Goal: Task Accomplishment & Management: Complete application form

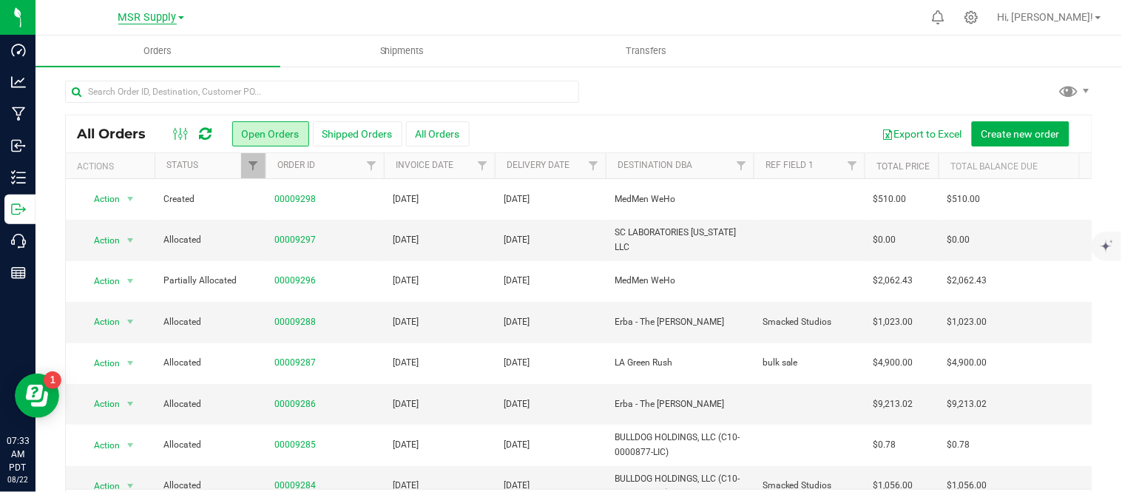
click at [149, 18] on span "MSR Supply" at bounding box center [147, 17] width 58 height 13
click at [95, 92] on link "Nabis" at bounding box center [151, 91] width 216 height 20
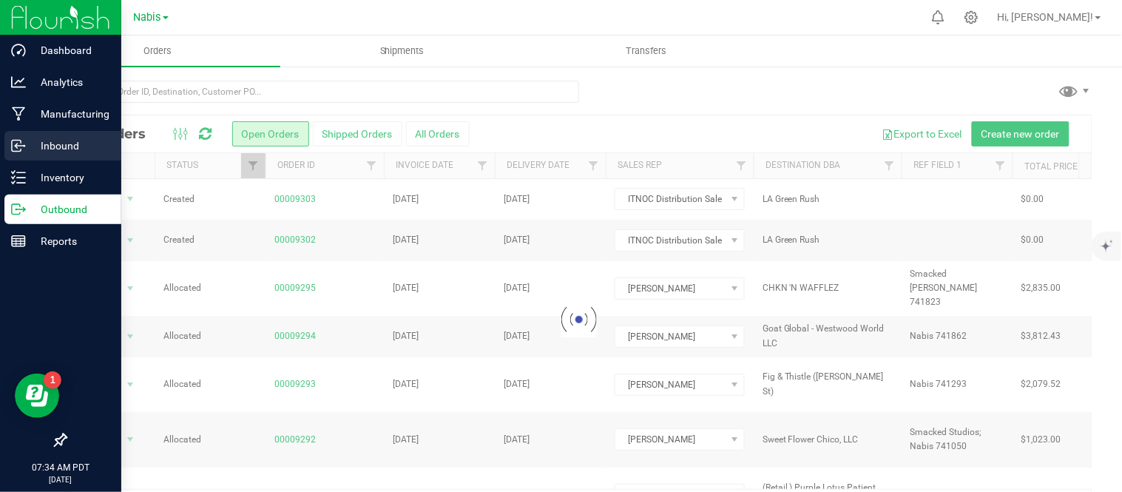
click at [15, 138] on icon at bounding box center [18, 145] width 15 height 15
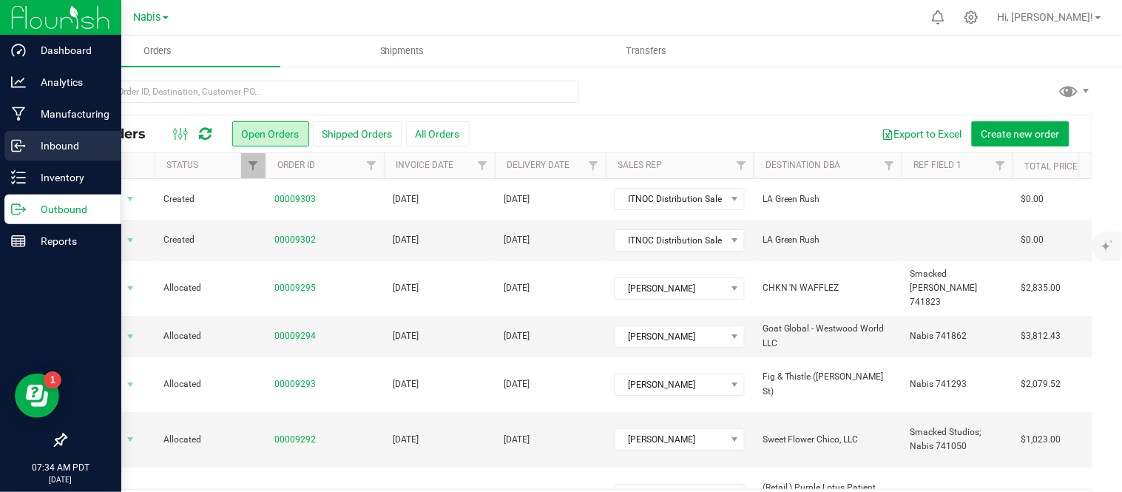
click at [18, 142] on icon at bounding box center [18, 145] width 15 height 15
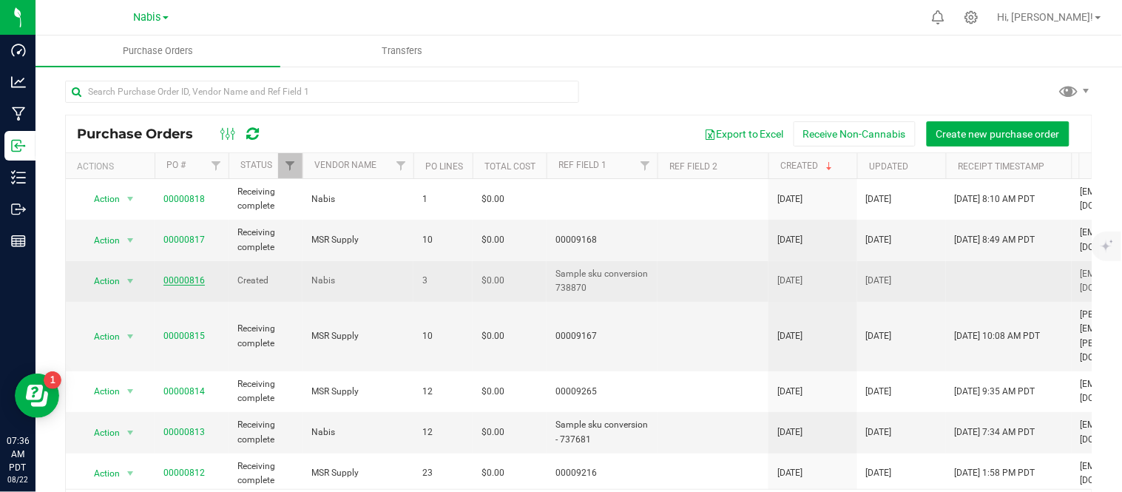
click at [178, 286] on link "00000816" at bounding box center [184, 280] width 41 height 10
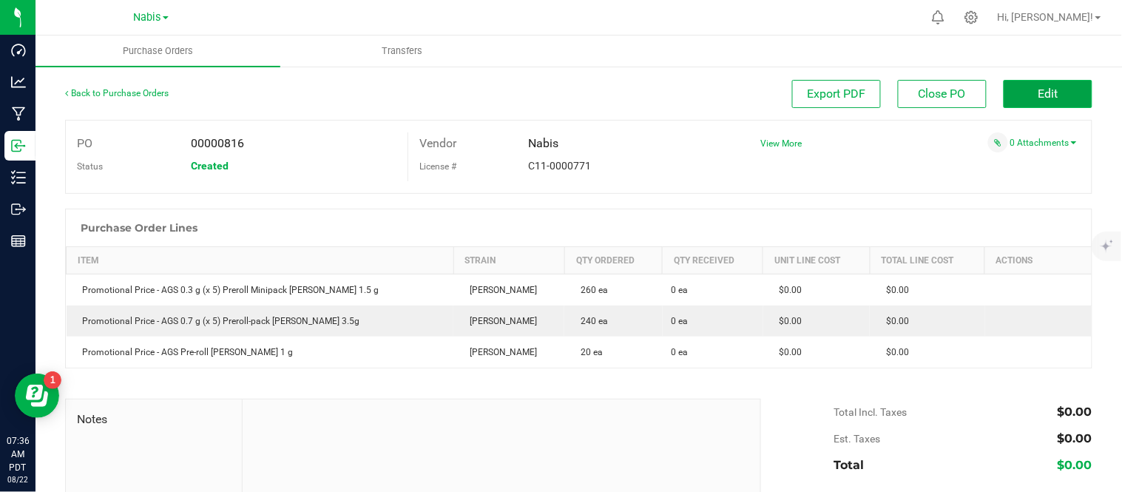
click at [1022, 97] on button "Edit" at bounding box center [1048, 94] width 89 height 28
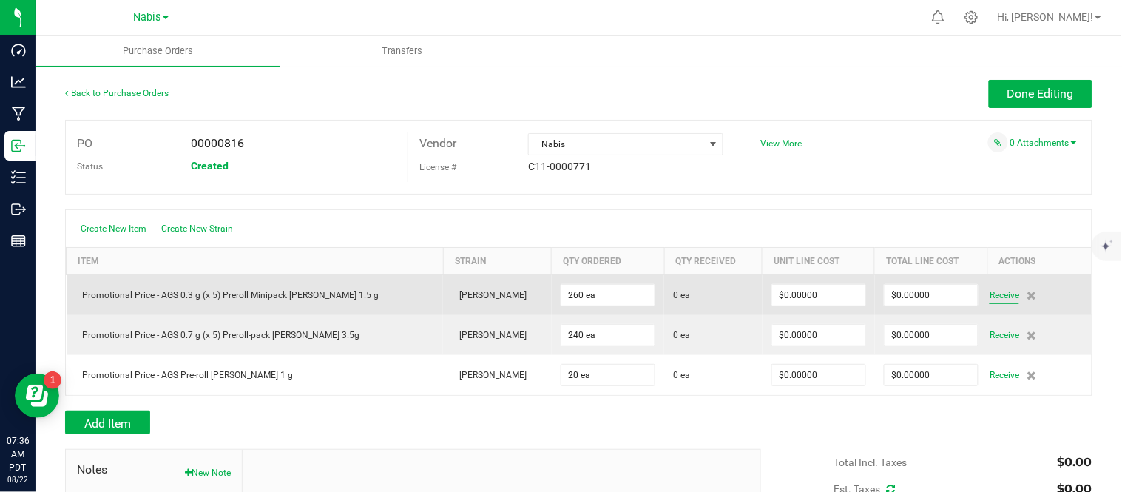
click at [990, 299] on span "Receive" at bounding box center [1005, 295] width 30 height 18
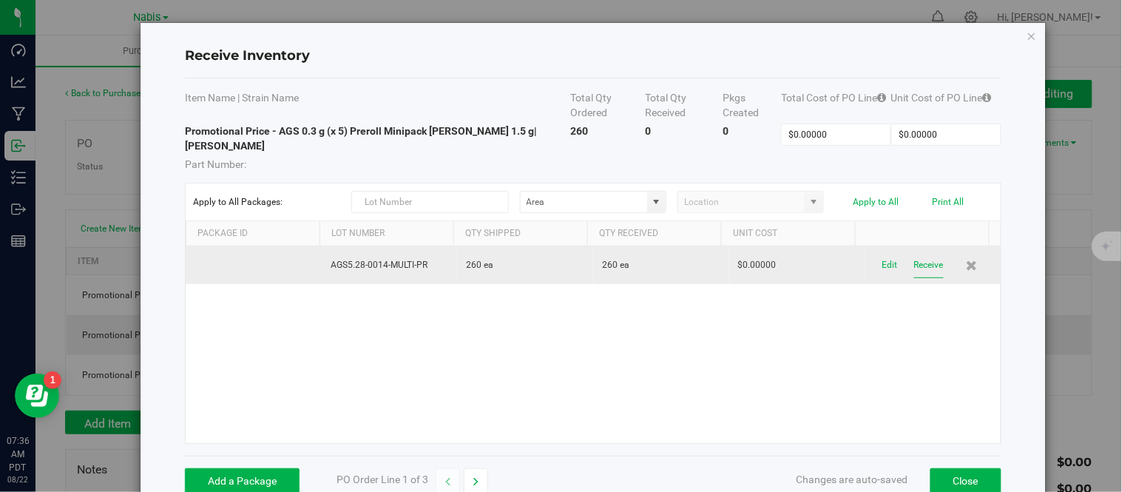
click at [914, 252] on button "Receive" at bounding box center [929, 265] width 30 height 26
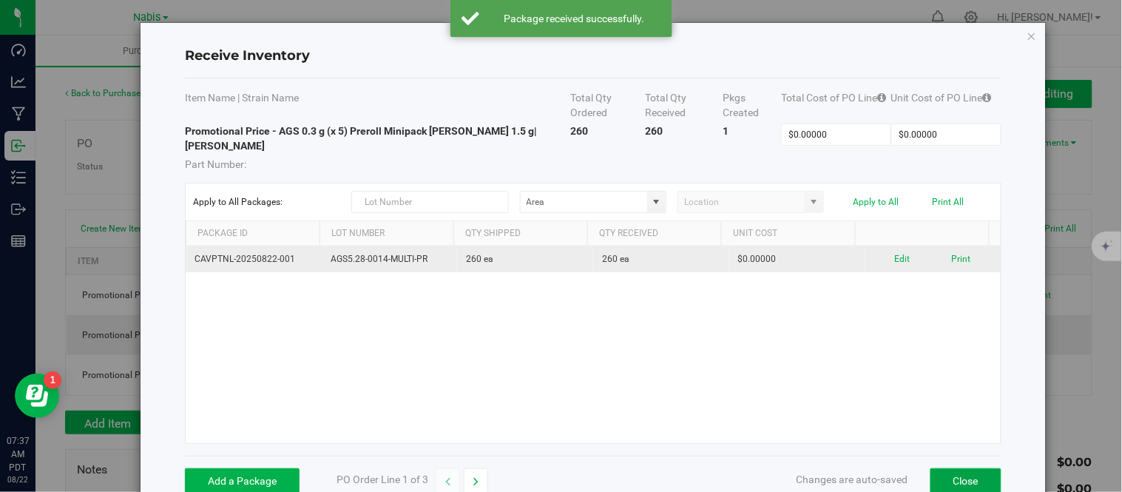
click at [971, 468] on button "Close" at bounding box center [966, 480] width 71 height 25
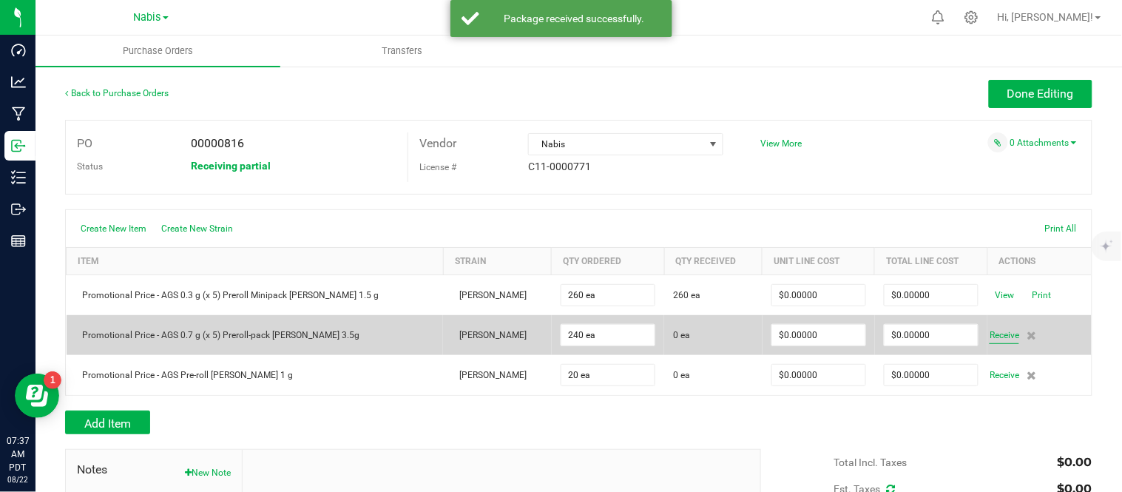
click at [990, 344] on span "Receive" at bounding box center [1005, 335] width 30 height 18
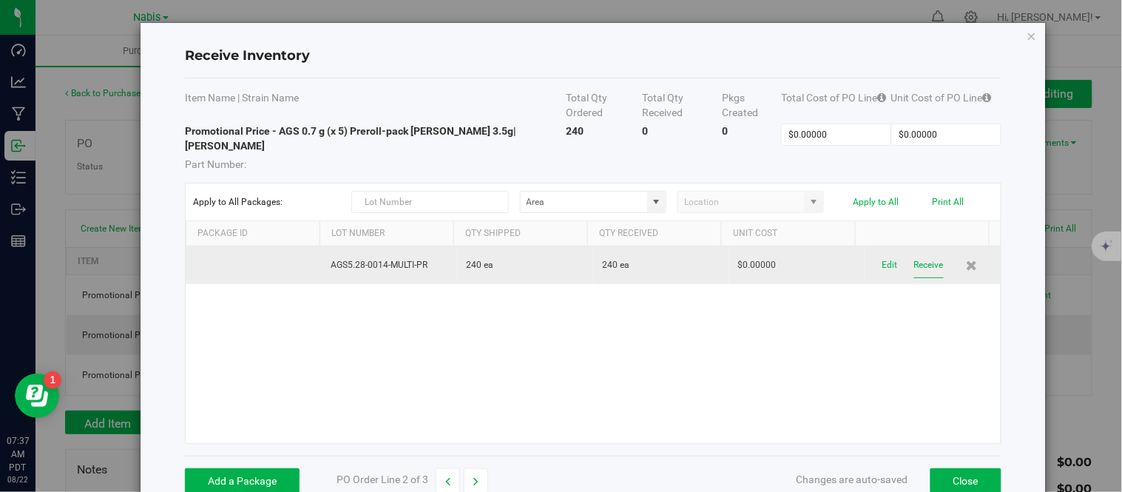
click at [914, 252] on button "Receive" at bounding box center [929, 265] width 30 height 26
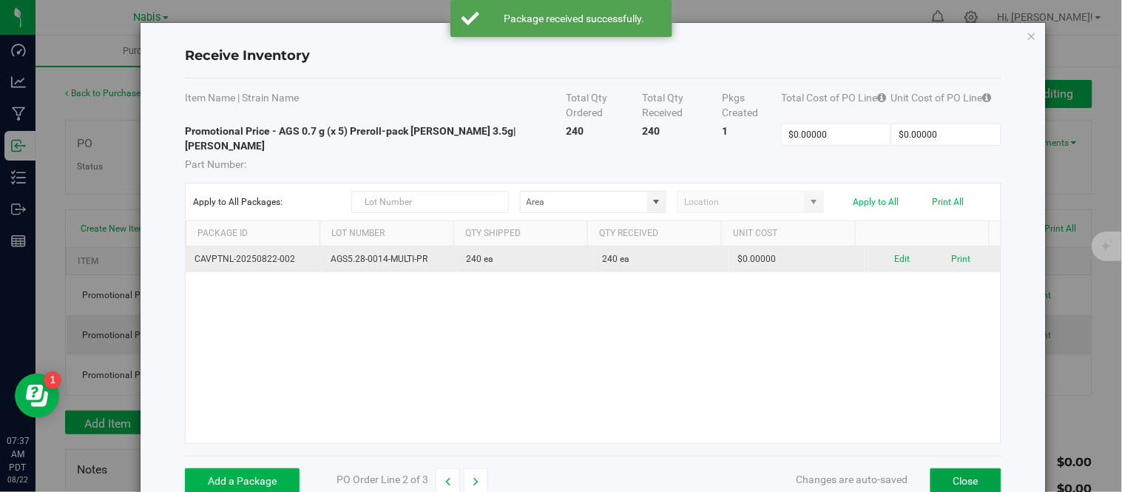
click at [942, 468] on button "Close" at bounding box center [966, 480] width 71 height 25
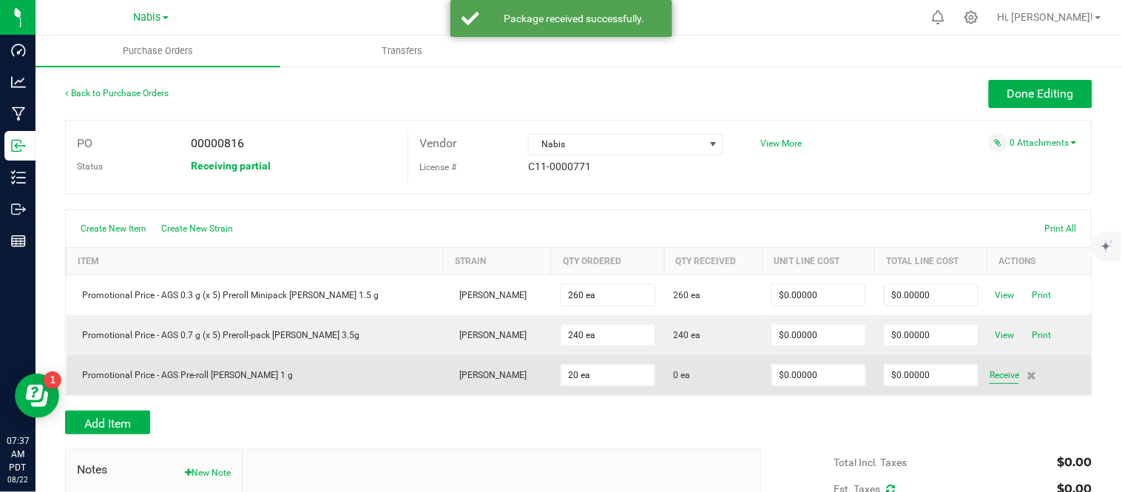
click at [990, 378] on span "Receive" at bounding box center [1005, 375] width 30 height 18
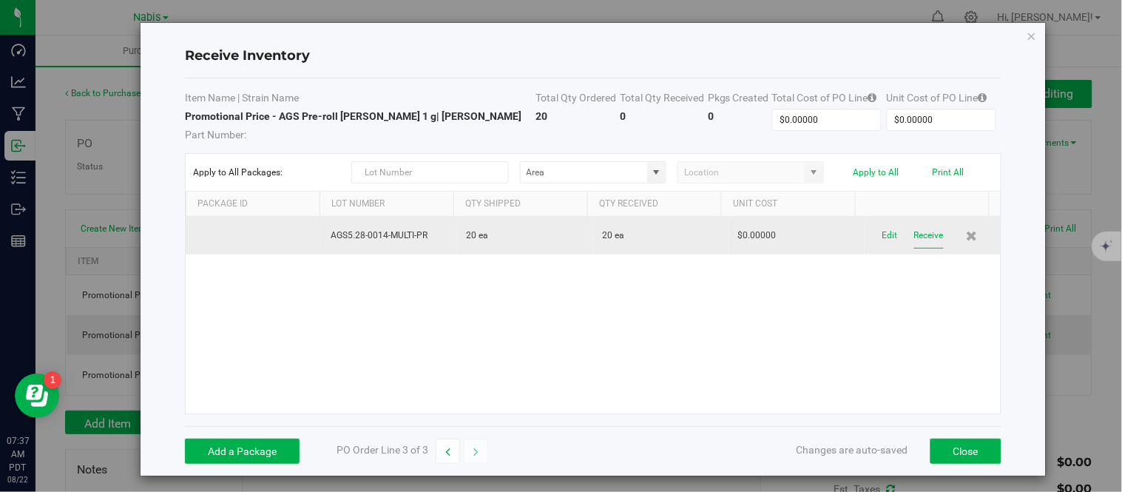
click at [923, 240] on button "Receive" at bounding box center [929, 236] width 30 height 26
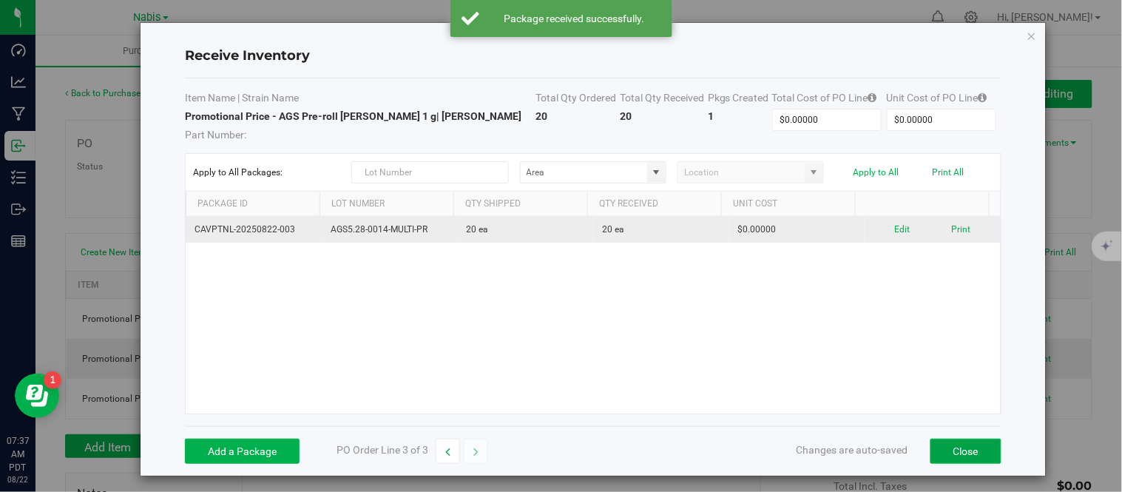
click at [951, 451] on button "Close" at bounding box center [966, 451] width 71 height 25
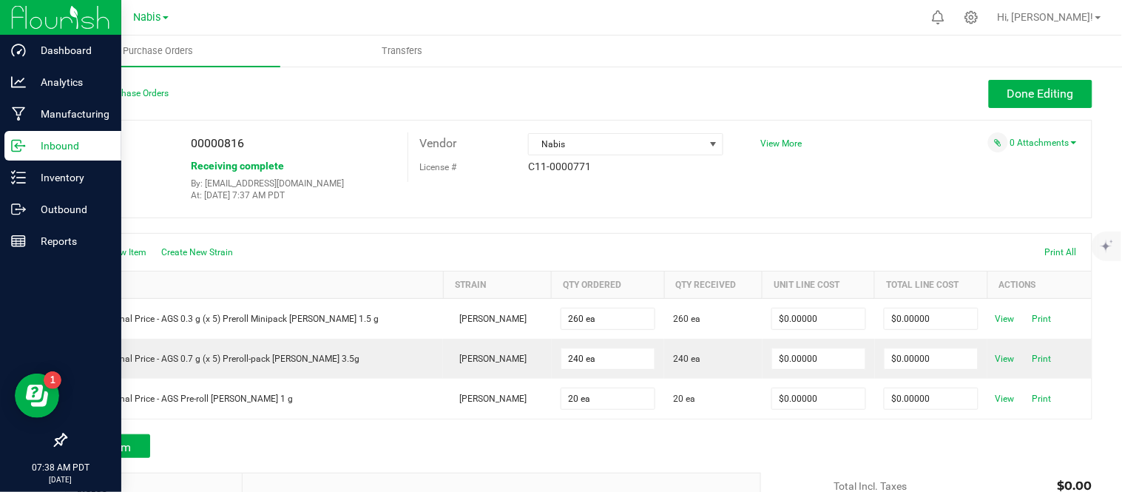
click at [18, 144] on icon at bounding box center [18, 145] width 15 height 15
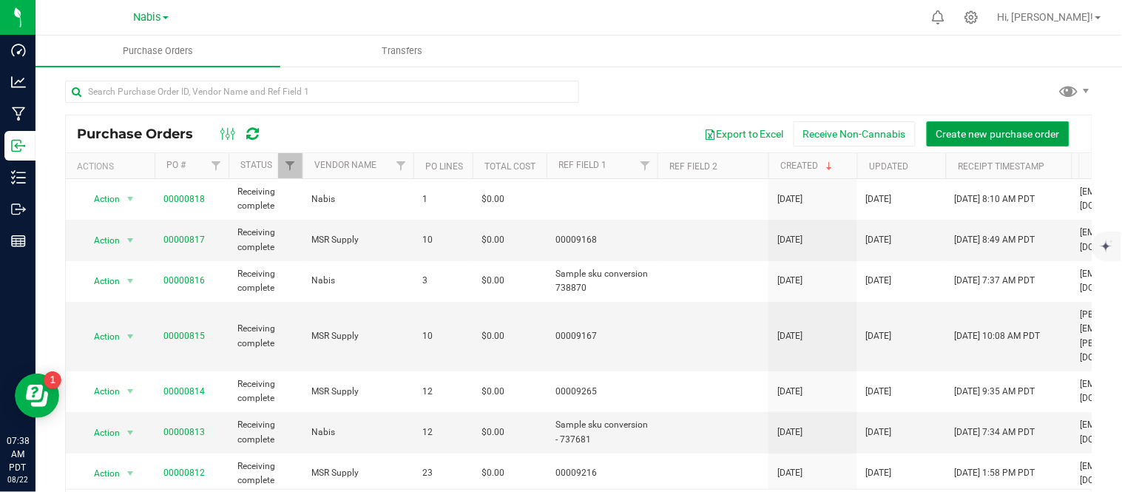
click at [948, 136] on span "Create new purchase order" at bounding box center [999, 134] width 124 height 12
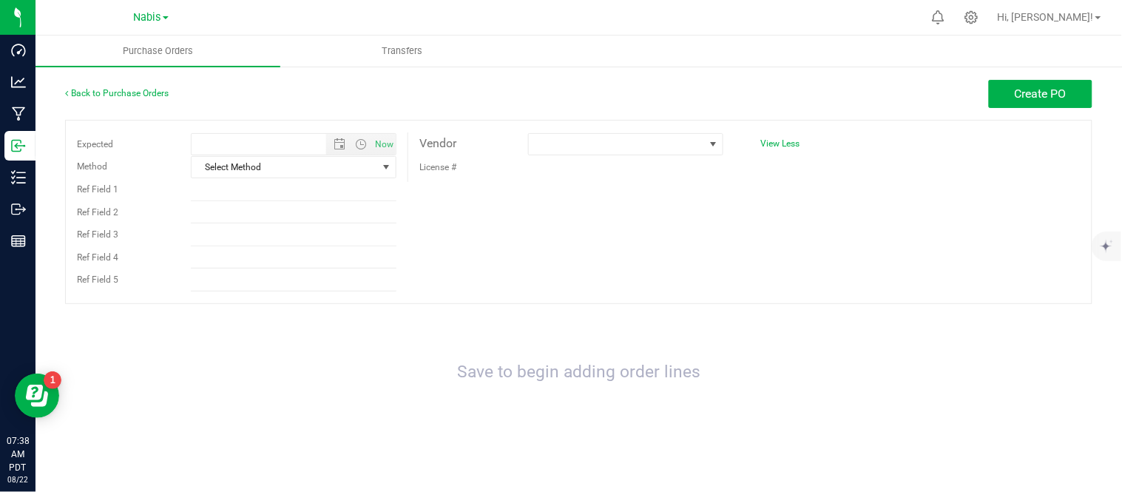
type input "[DATE] 7:38 AM"
click at [304, 170] on span "Select Method" at bounding box center [285, 167] width 186 height 21
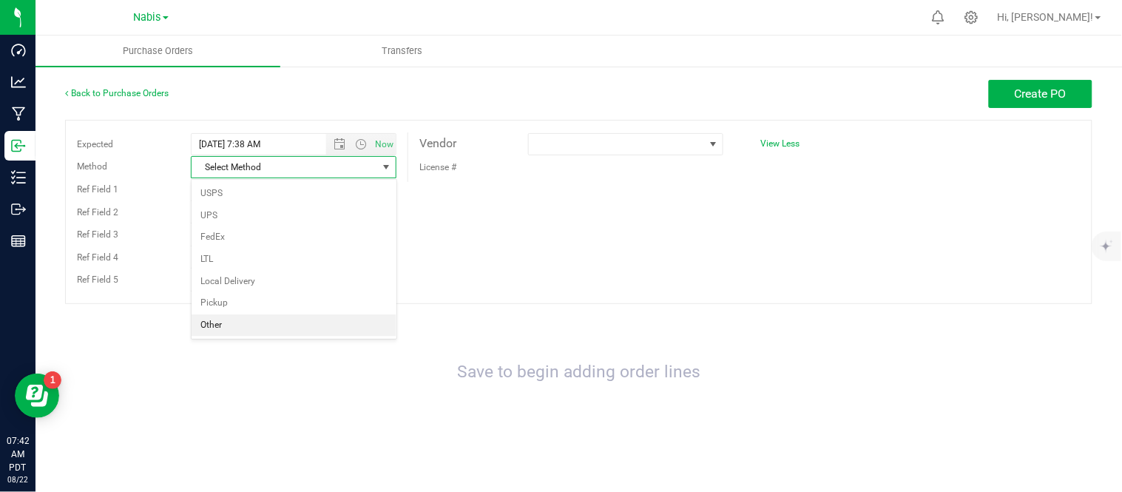
click at [260, 324] on li "Other" at bounding box center [294, 325] width 204 height 22
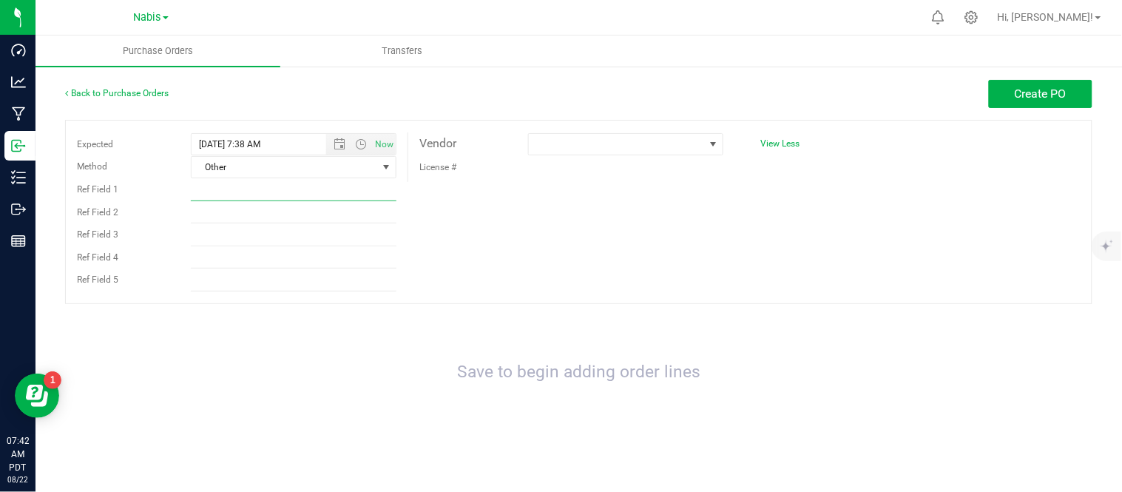
click at [337, 191] on input "Ref Field 1" at bounding box center [294, 190] width 206 height 22
type input "Sample sku conversion"
click at [708, 146] on span at bounding box center [713, 144] width 12 height 12
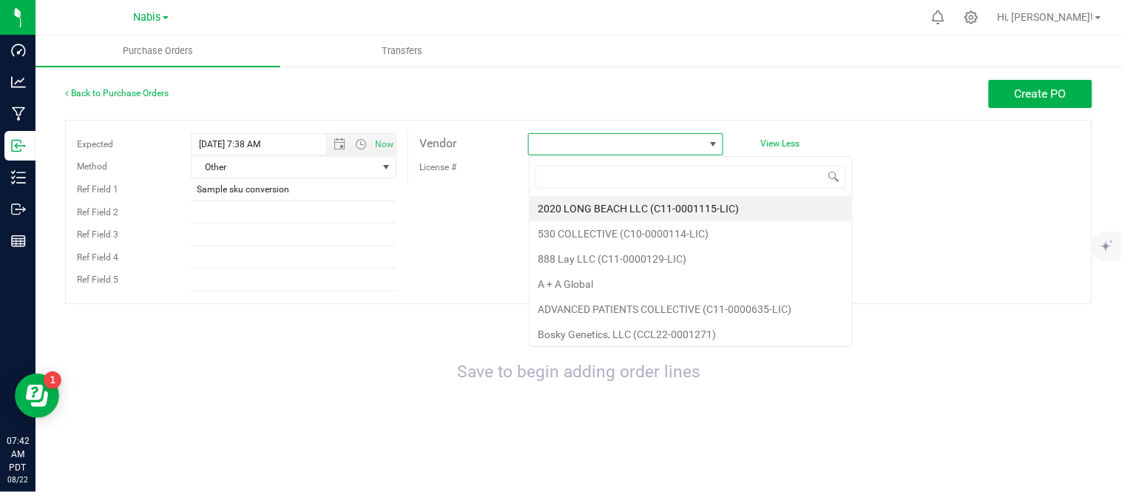
scroll to position [22, 195]
click at [696, 175] on input at bounding box center [691, 177] width 311 height 23
type input "nabis"
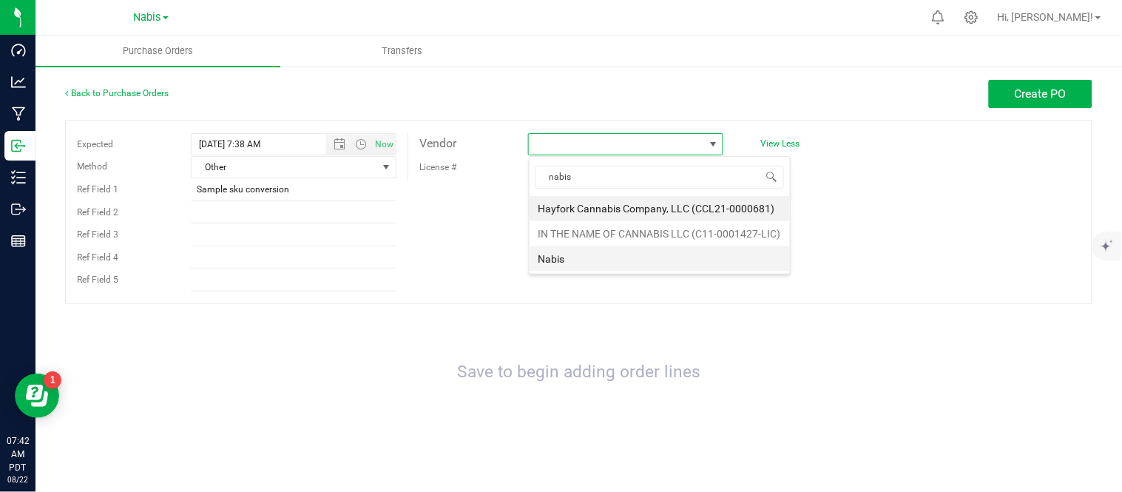
click at [593, 263] on li "Nabis" at bounding box center [660, 258] width 260 height 25
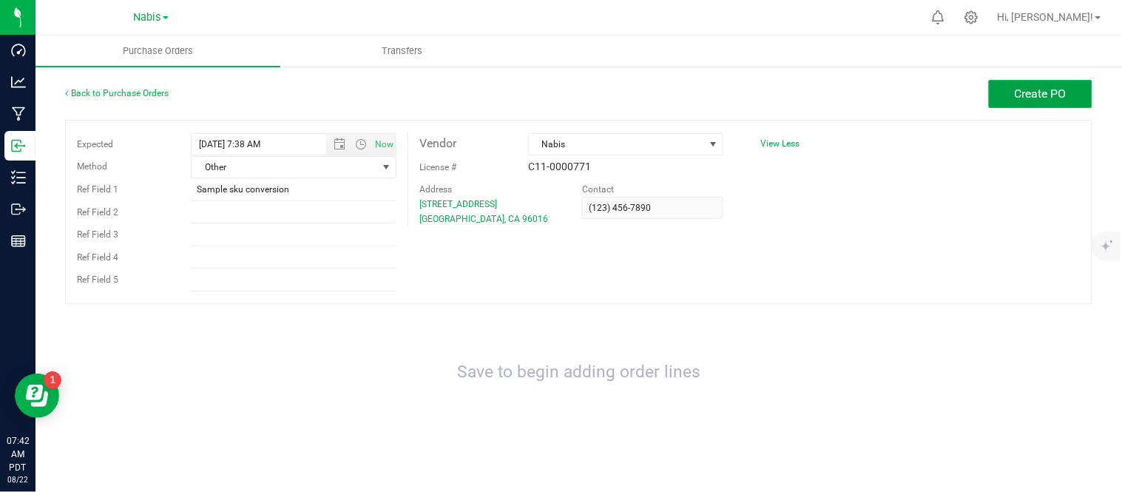
click at [1015, 95] on span "Create PO" at bounding box center [1041, 94] width 52 height 14
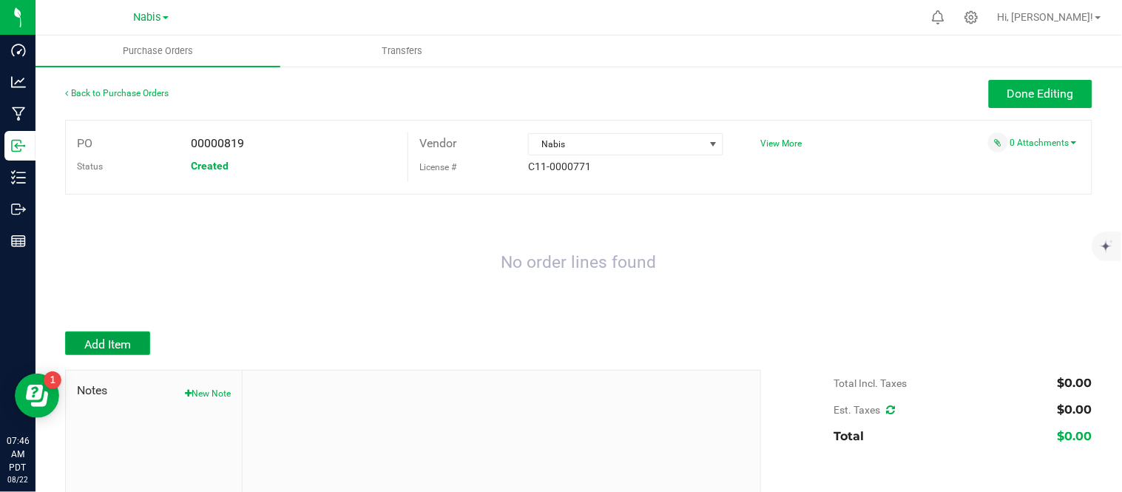
click at [113, 346] on span "Add Item" at bounding box center [107, 344] width 47 height 14
